Goal: Navigation & Orientation: Understand site structure

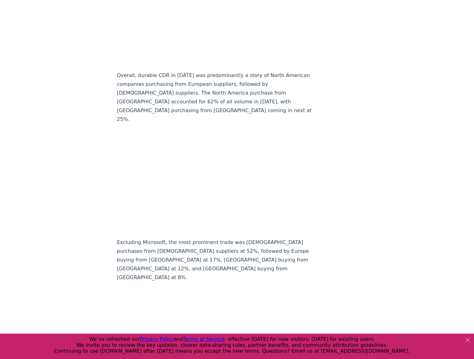
scroll to position [5573, 0]
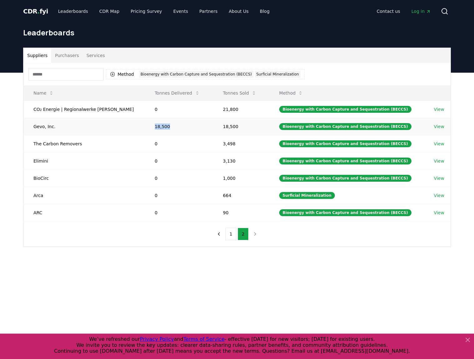
drag, startPoint x: 143, startPoint y: 129, endPoint x: 158, endPoint y: 128, distance: 15.7
click at [158, 128] on td "18,500" at bounding box center [179, 126] width 68 height 17
drag, startPoint x: 158, startPoint y: 128, endPoint x: 156, endPoint y: 160, distance: 31.7
click at [156, 159] on td "0" at bounding box center [179, 160] width 68 height 17
click at [146, 14] on link "Pricing Survey" at bounding box center [146, 11] width 41 height 11
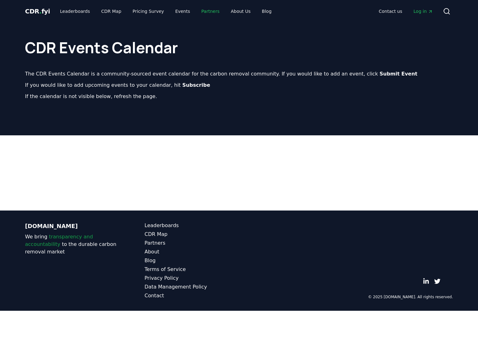
click at [196, 12] on link "Partners" at bounding box center [210, 11] width 28 height 11
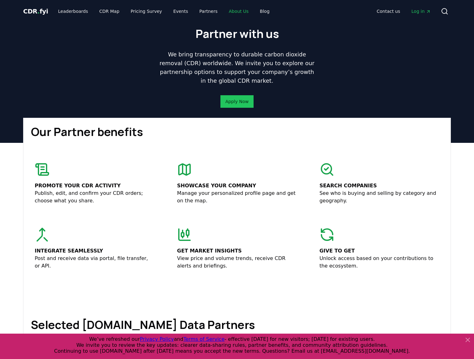
click at [230, 12] on link "About Us" at bounding box center [239, 11] width 30 height 11
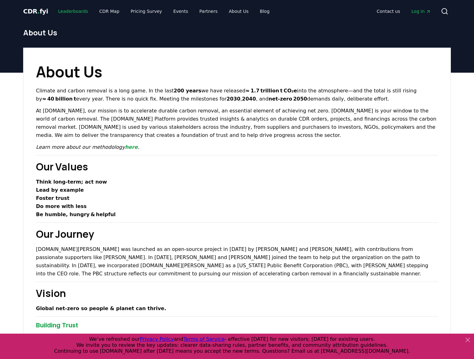
click at [75, 11] on link "Leaderboards" at bounding box center [73, 11] width 40 height 11
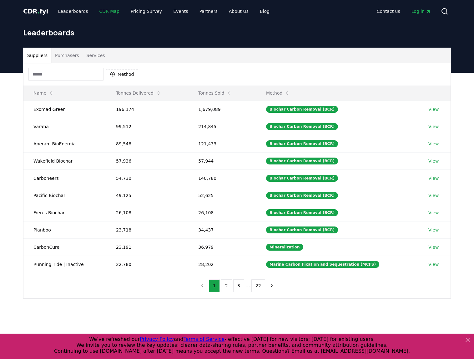
click at [101, 12] on link "CDR Map" at bounding box center [109, 11] width 30 height 11
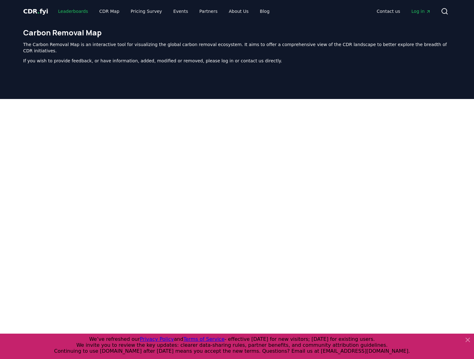
click at [79, 11] on link "Leaderboards" at bounding box center [73, 11] width 40 height 11
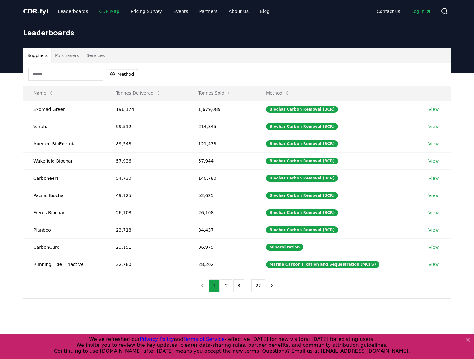
click at [94, 10] on link "CDR Map" at bounding box center [109, 11] width 30 height 11
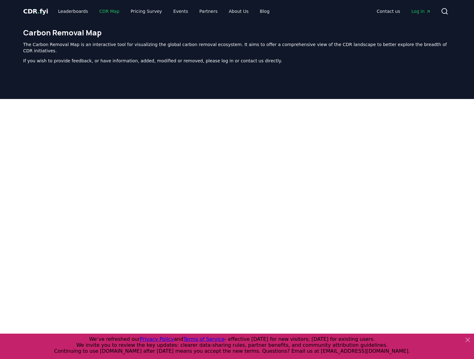
click at [96, 11] on link "CDR Map" at bounding box center [109, 11] width 30 height 11
click at [202, 10] on link "Partners" at bounding box center [209, 11] width 28 height 11
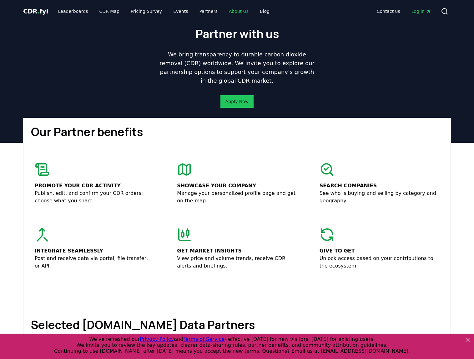
click at [226, 11] on link "About Us" at bounding box center [239, 11] width 30 height 11
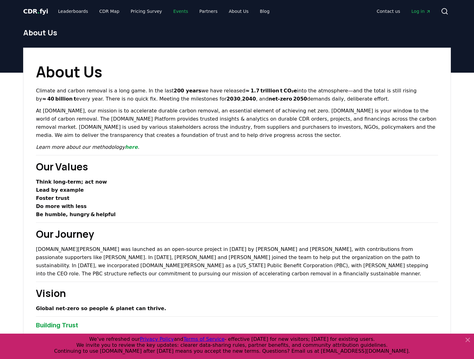
click at [168, 12] on link "Events" at bounding box center [180, 11] width 25 height 11
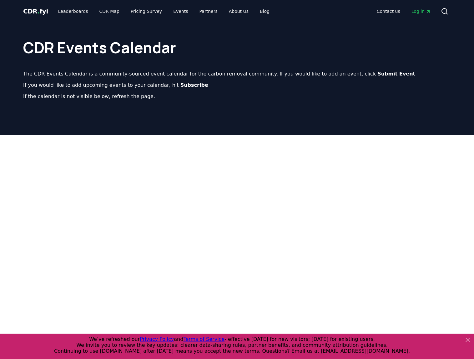
click at [29, 12] on span "CDR . fyi" at bounding box center [35, 12] width 25 height 8
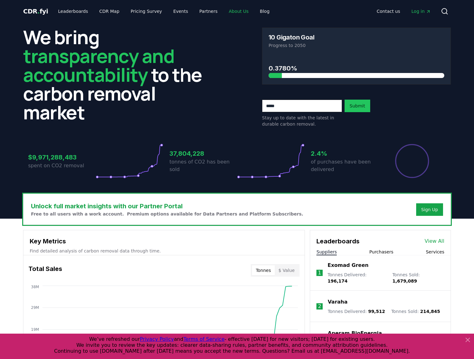
click at [224, 10] on link "About Us" at bounding box center [239, 11] width 30 height 11
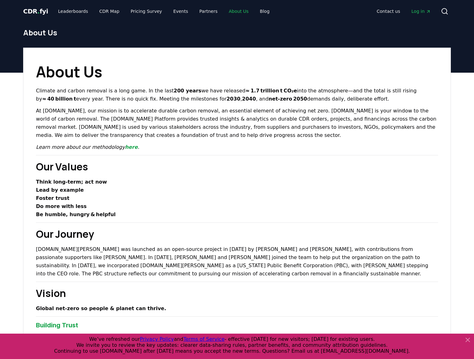
scroll to position [175, 0]
